Goal: Find specific page/section: Find specific page/section

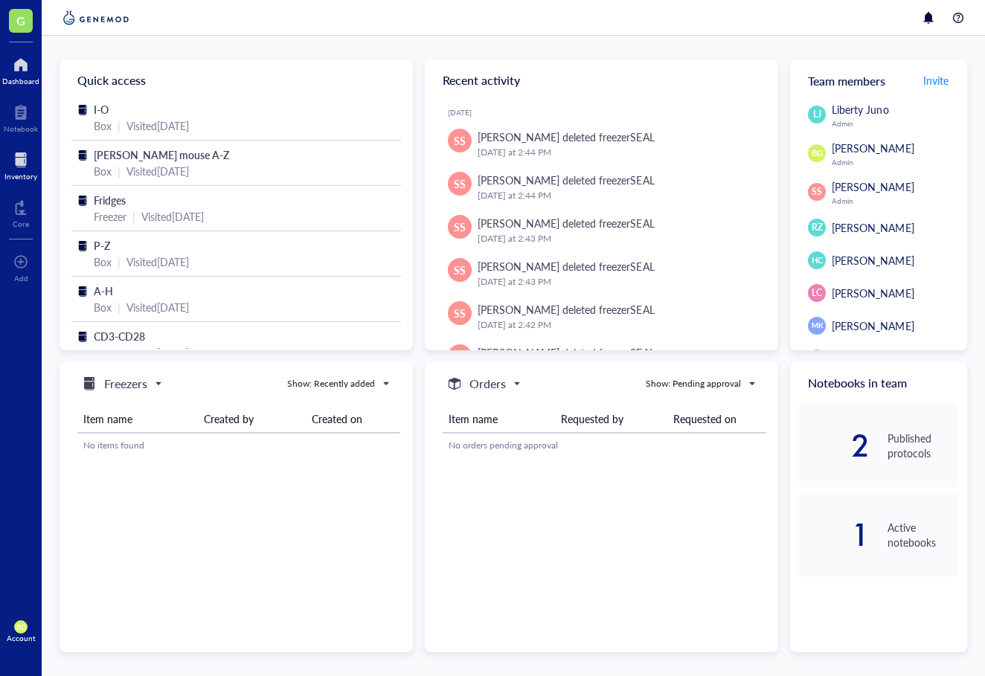
click at [17, 158] on div at bounding box center [20, 160] width 33 height 24
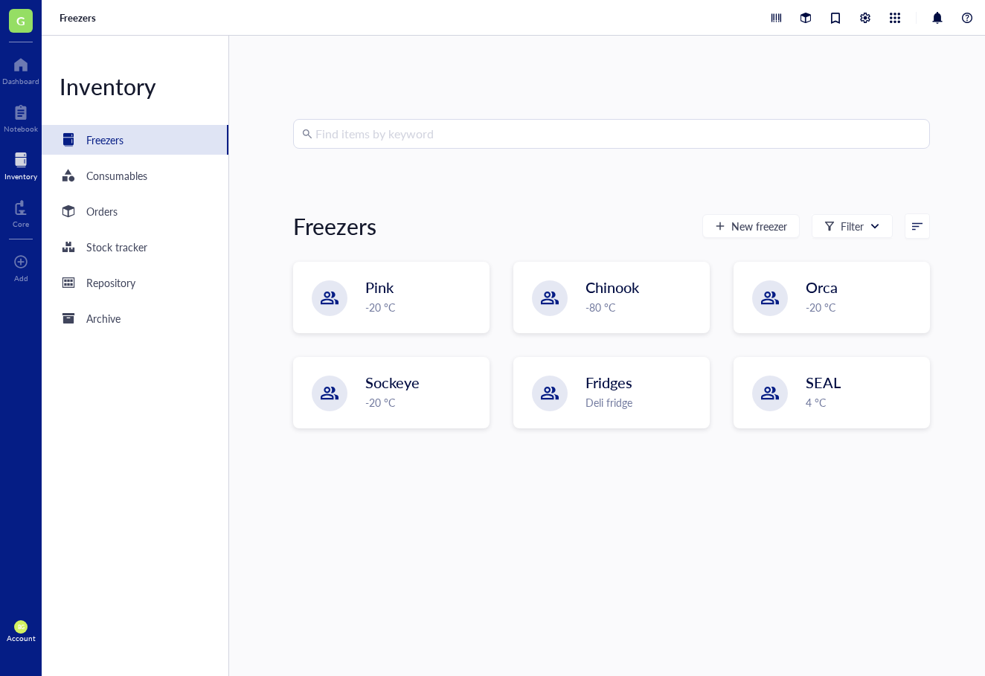
click at [410, 141] on input "search" at bounding box center [617, 134] width 605 height 28
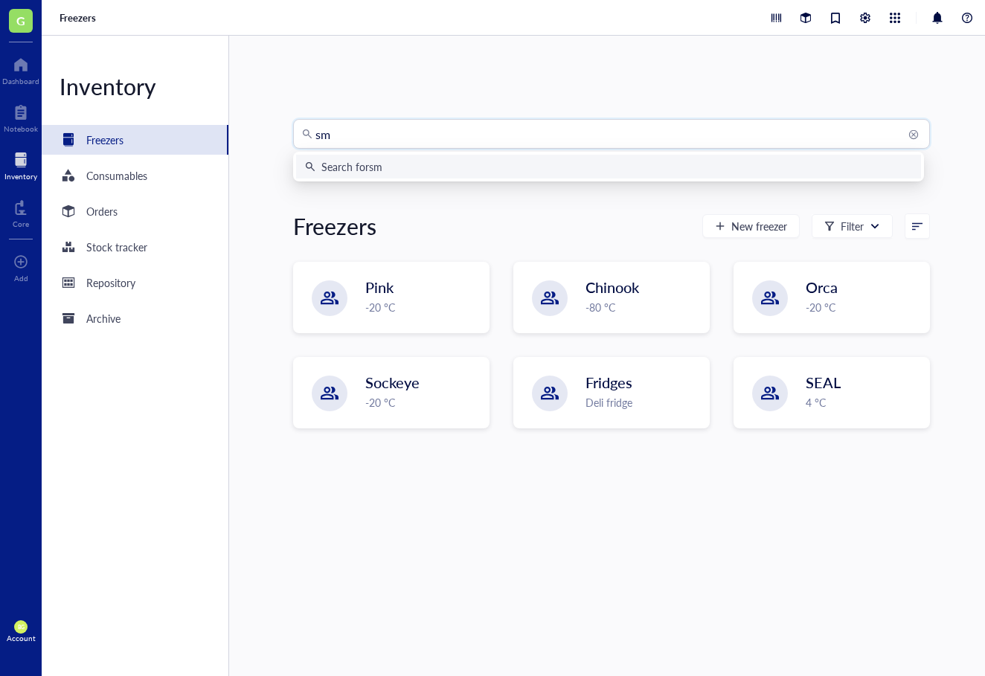
type input "sma"
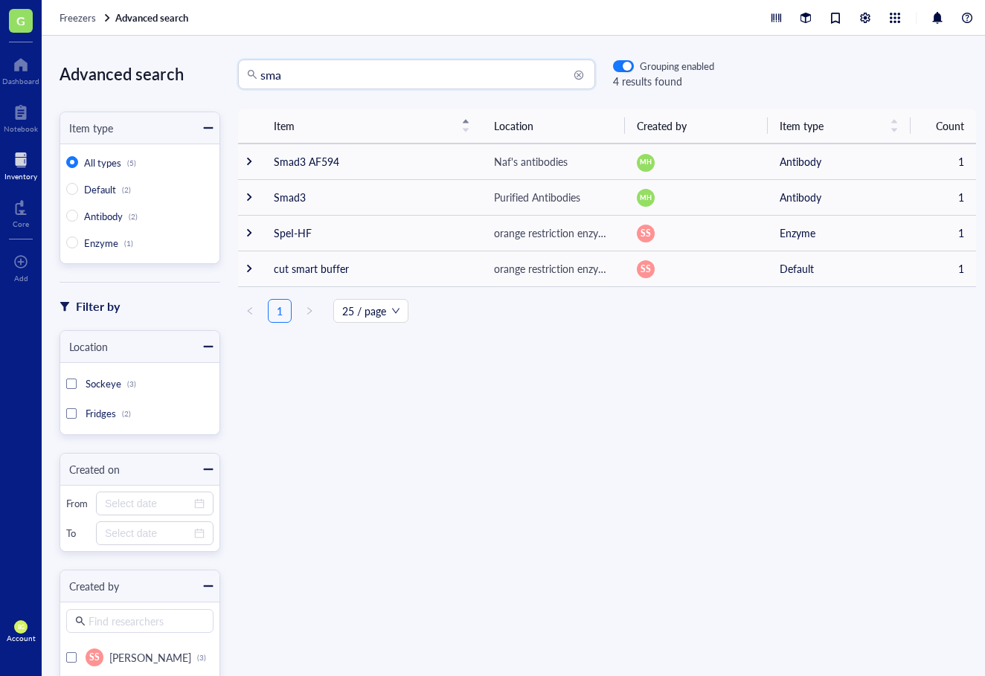
drag, startPoint x: 302, startPoint y: 78, endPoint x: 239, endPoint y: 71, distance: 63.6
click at [239, 71] on div "sma" at bounding box center [416, 74] width 357 height 30
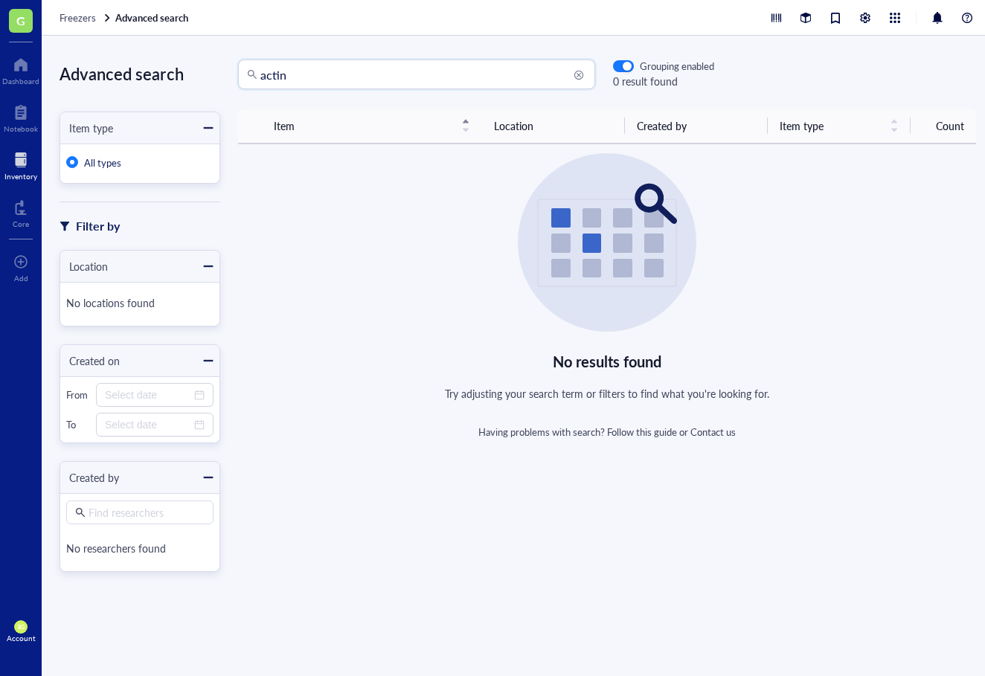
drag, startPoint x: 309, startPoint y: 73, endPoint x: 197, endPoint y: 73, distance: 111.5
click at [197, 73] on div "Advanced search Item type All types Filter by Location No locations found Creat…" at bounding box center [518, 356] width 952 height 640
drag, startPoint x: 353, startPoint y: 82, endPoint x: 268, endPoint y: 71, distance: 86.1
click at [268, 71] on input "1a4" at bounding box center [423, 74] width 326 height 28
type input "1"
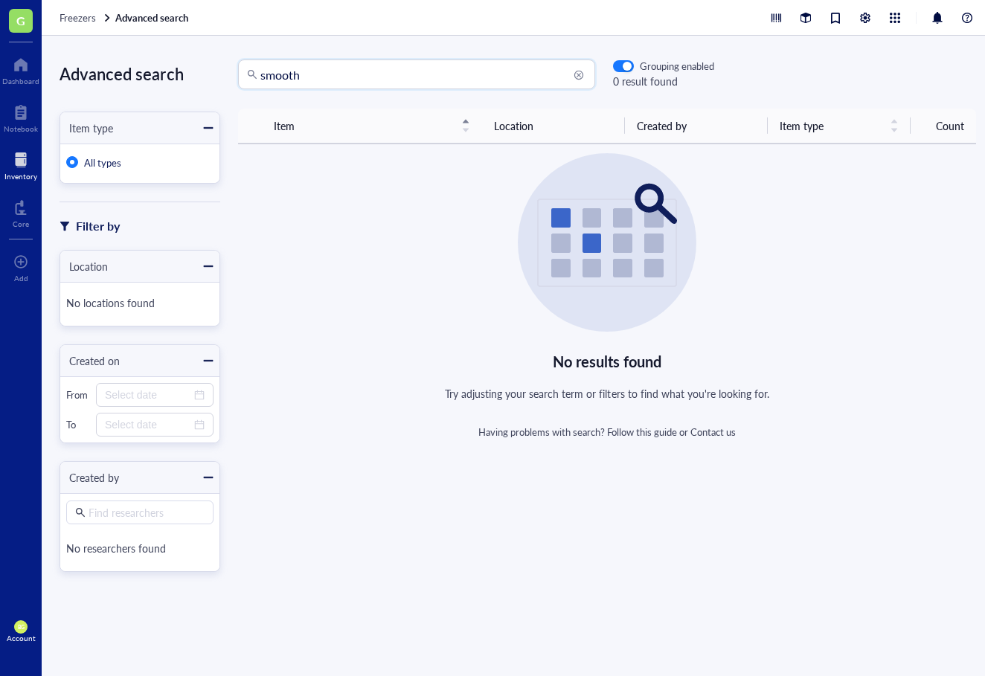
type input "smooth"
